Goal: Task Accomplishment & Management: Use online tool/utility

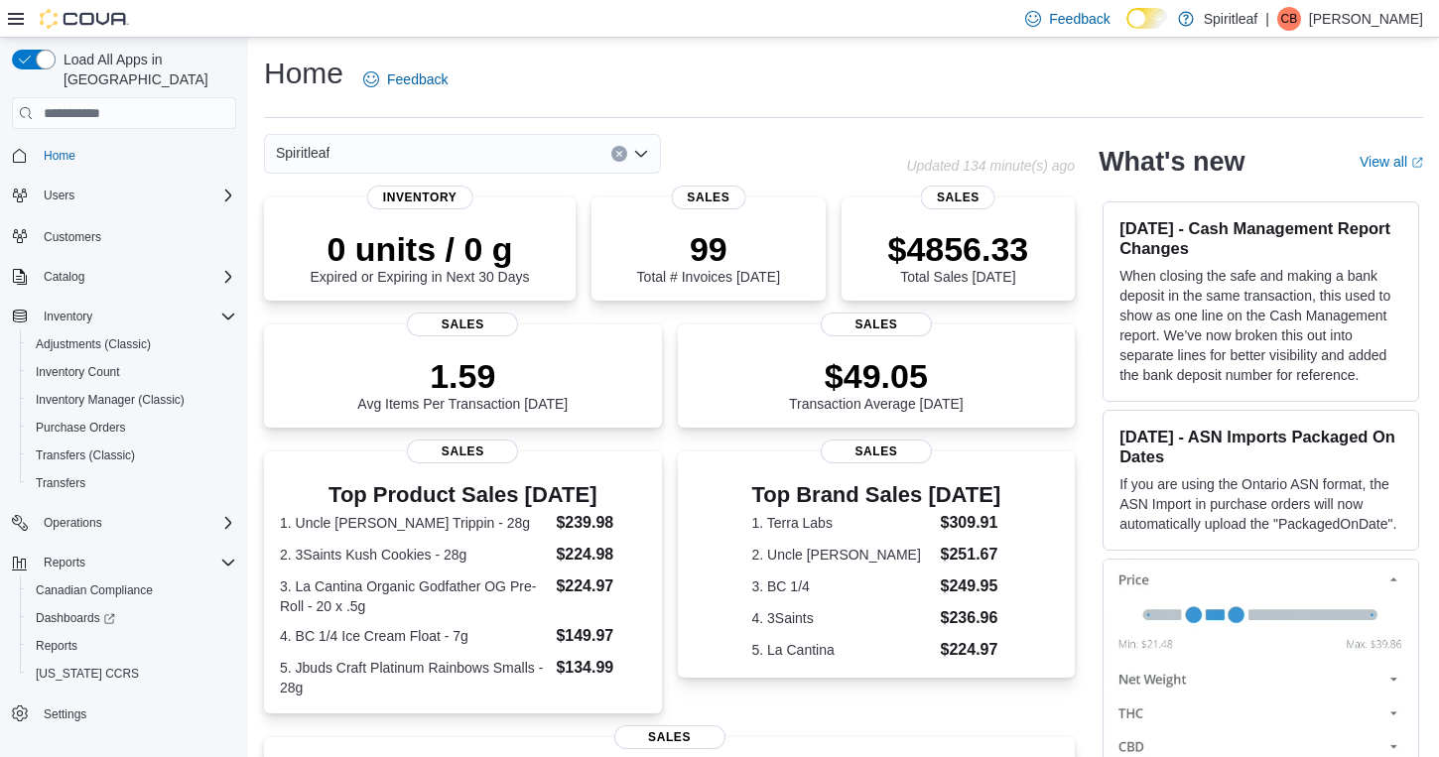
scroll to position [393, 0]
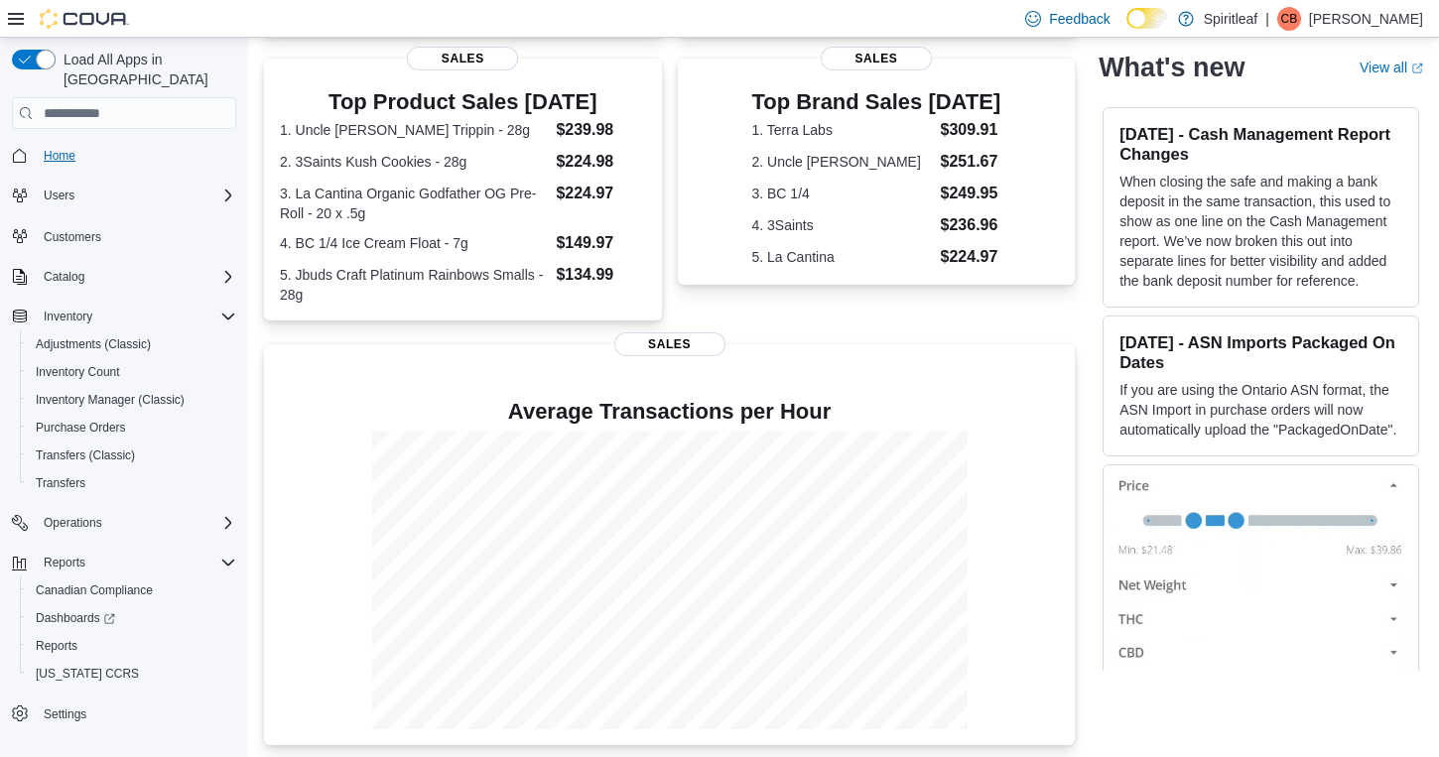
click at [60, 148] on span "Home" at bounding box center [60, 156] width 32 height 16
click at [51, 638] on span "Reports" at bounding box center [57, 646] width 42 height 16
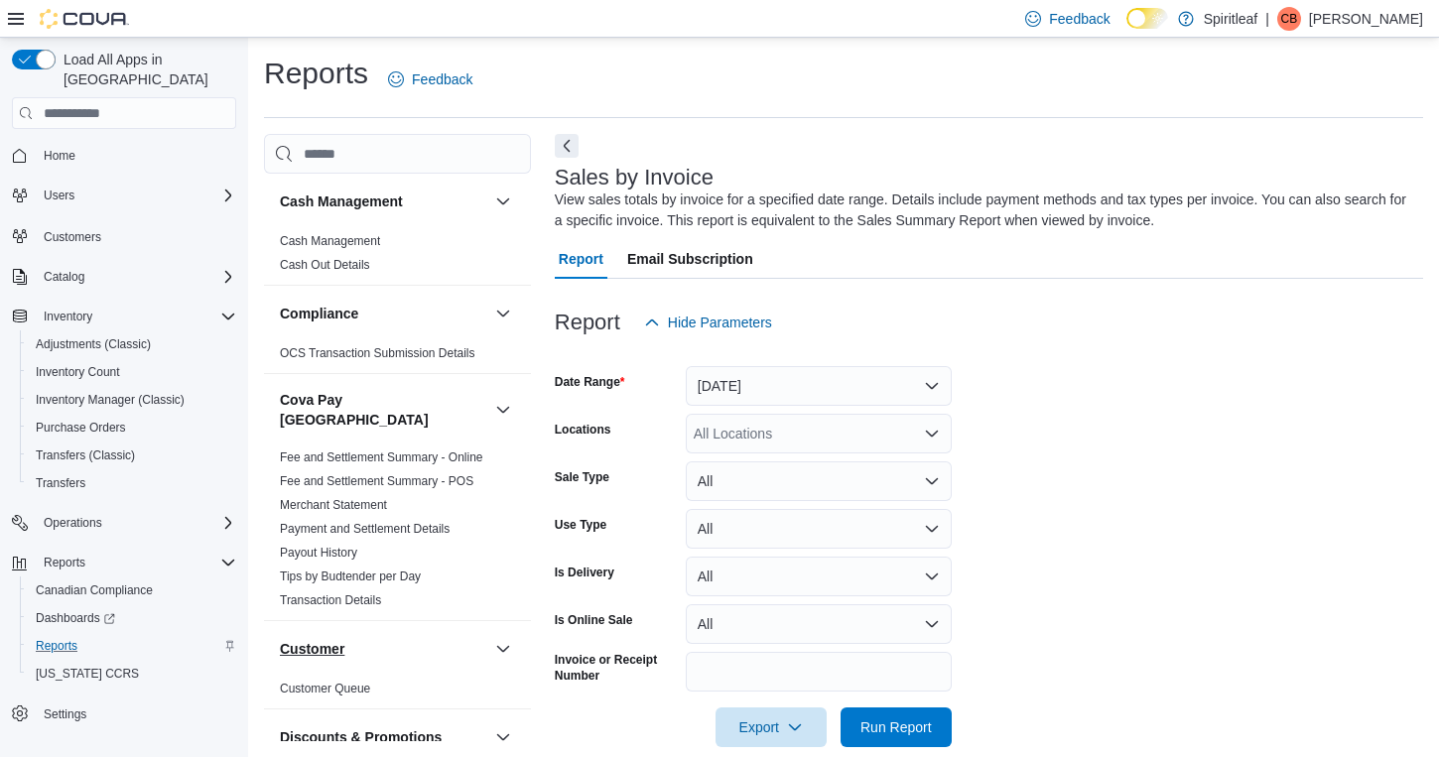
scroll to position [29, 0]
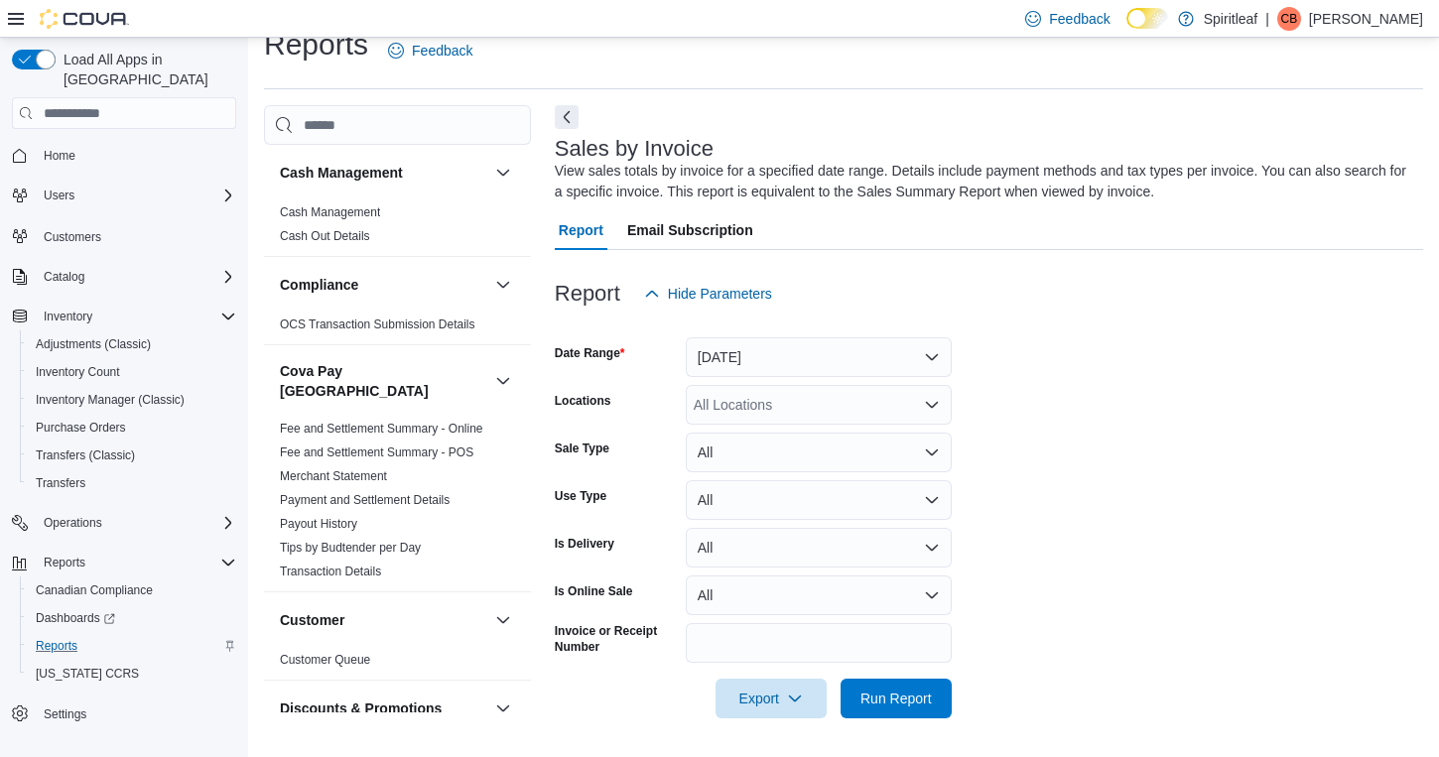
click at [783, 355] on button "[DATE]" at bounding box center [819, 357] width 266 height 40
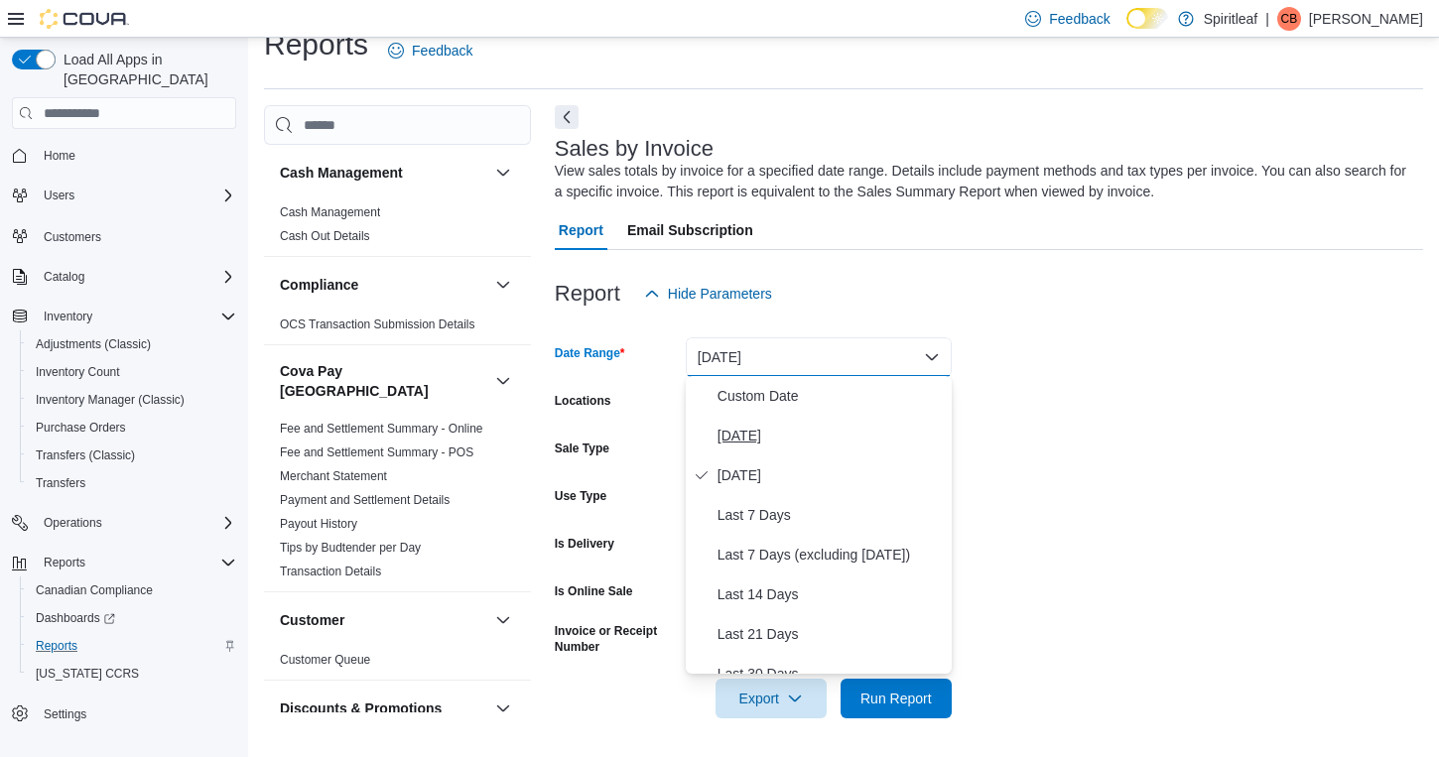
click at [748, 443] on span "[DATE]" at bounding box center [830, 436] width 226 height 24
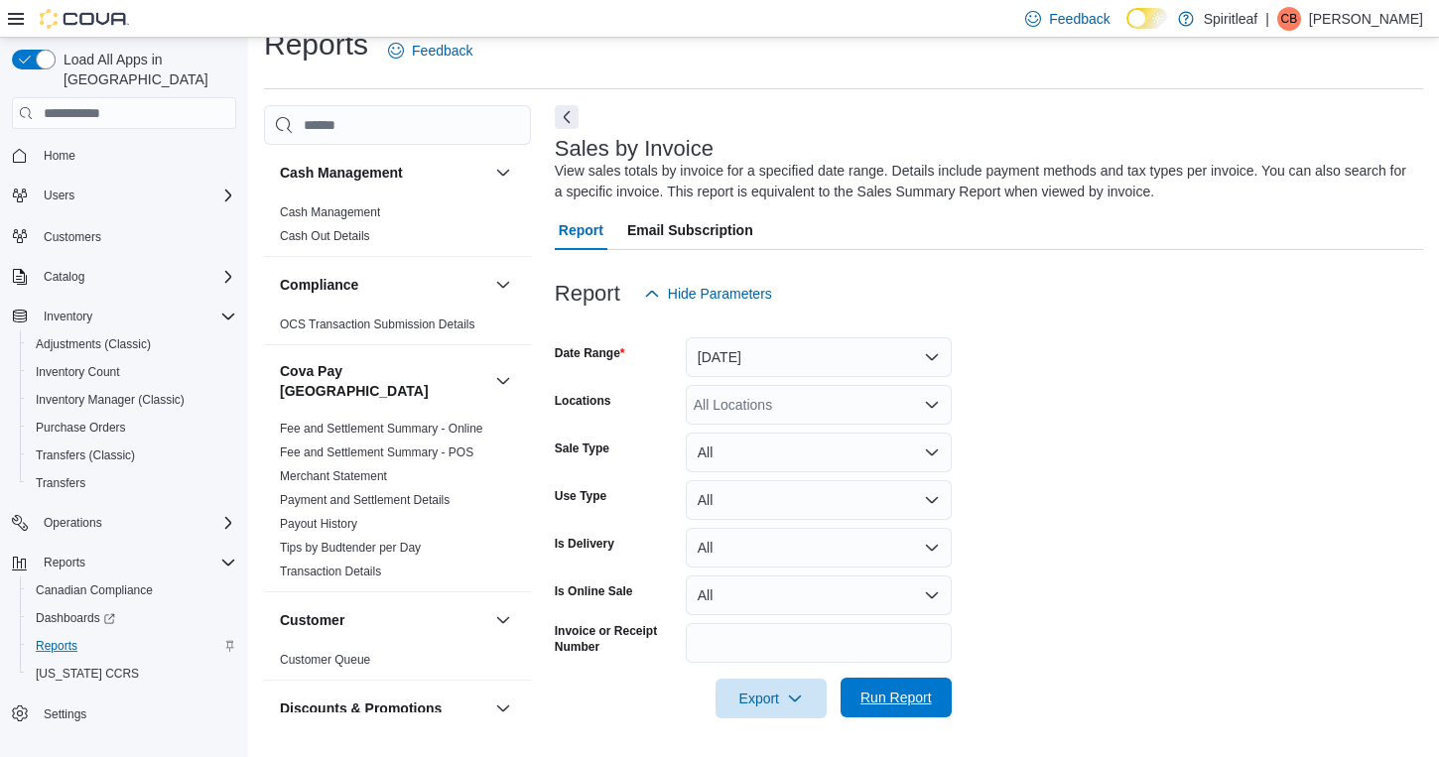
click at [909, 699] on span "Run Report" at bounding box center [895, 698] width 71 height 20
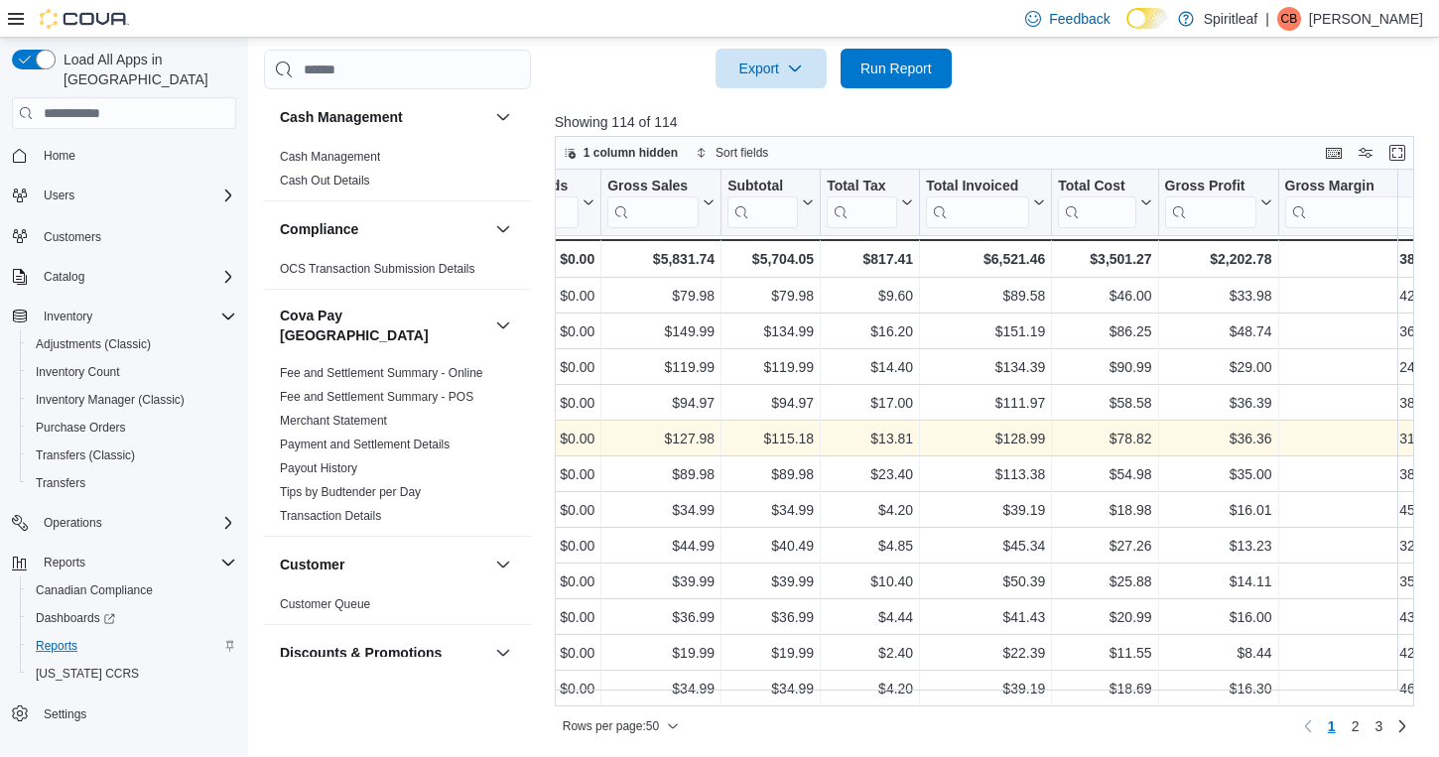
scroll to position [0, 1094]
click at [59, 148] on span "Home" at bounding box center [60, 156] width 32 height 16
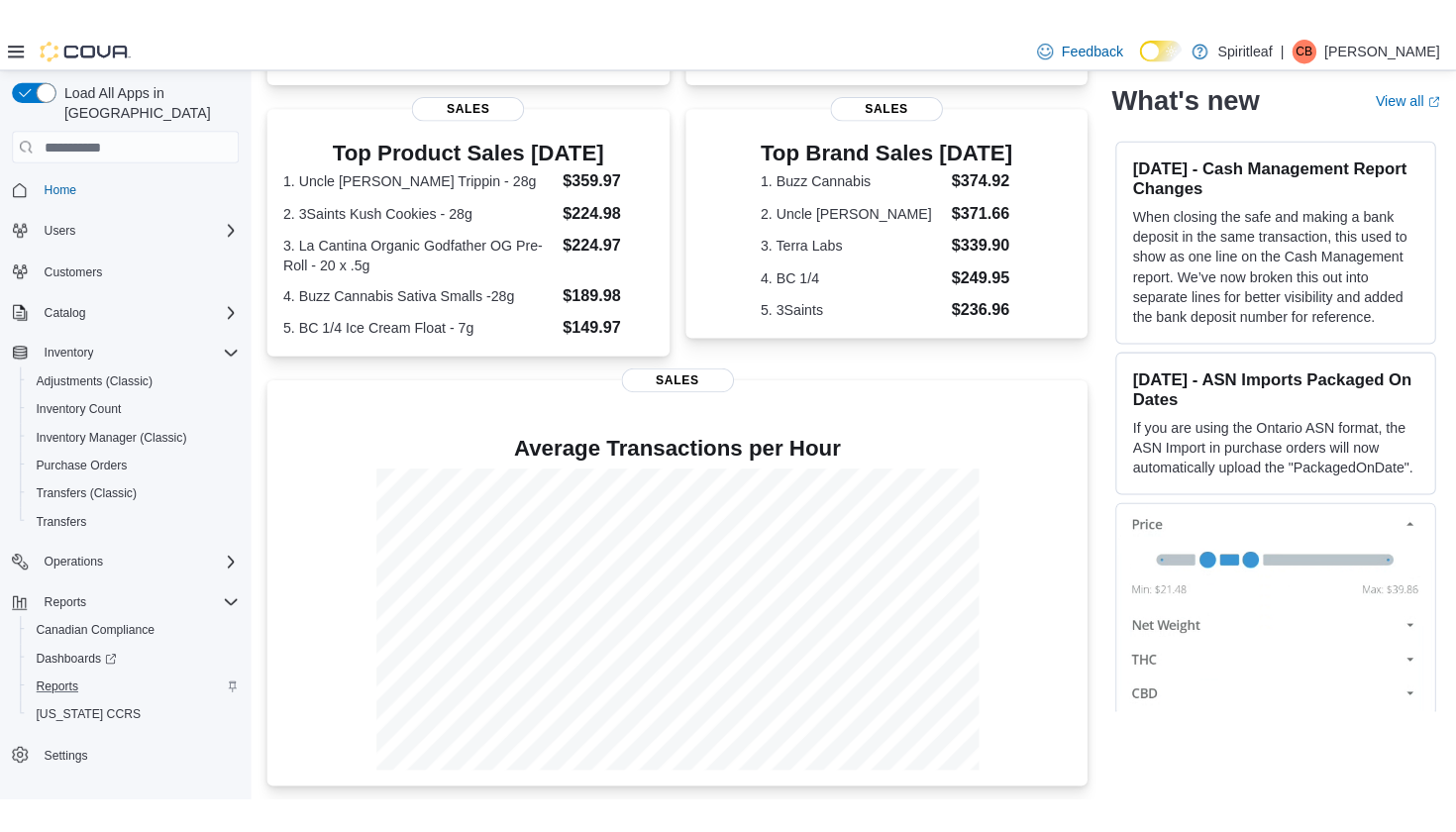
scroll to position [303, 0]
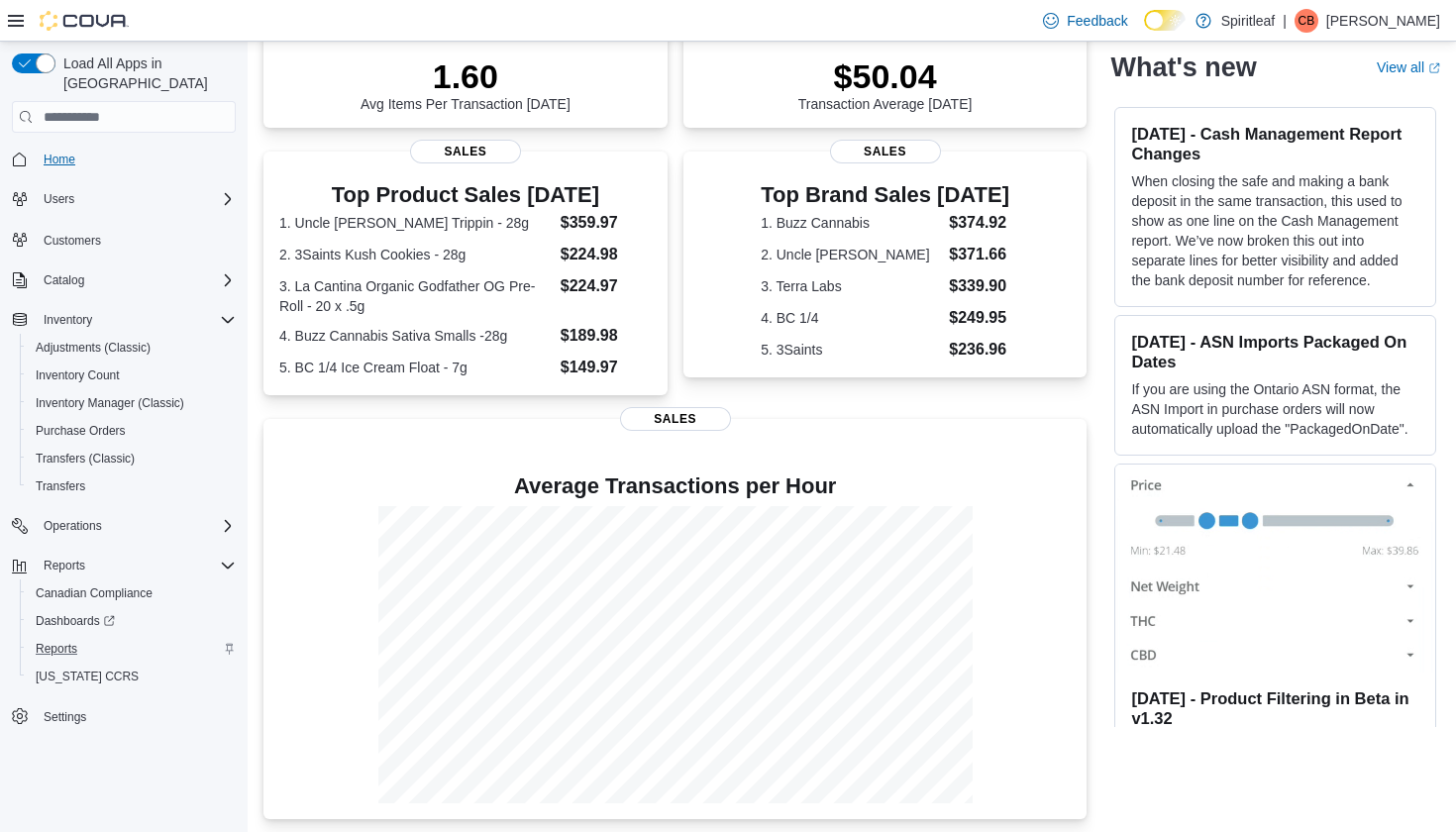
click at [57, 152] on span "Home" at bounding box center [60, 160] width 32 height 16
click at [60, 558] on span "Reports" at bounding box center [65, 566] width 42 height 16
